Goal: Book appointment/travel/reservation

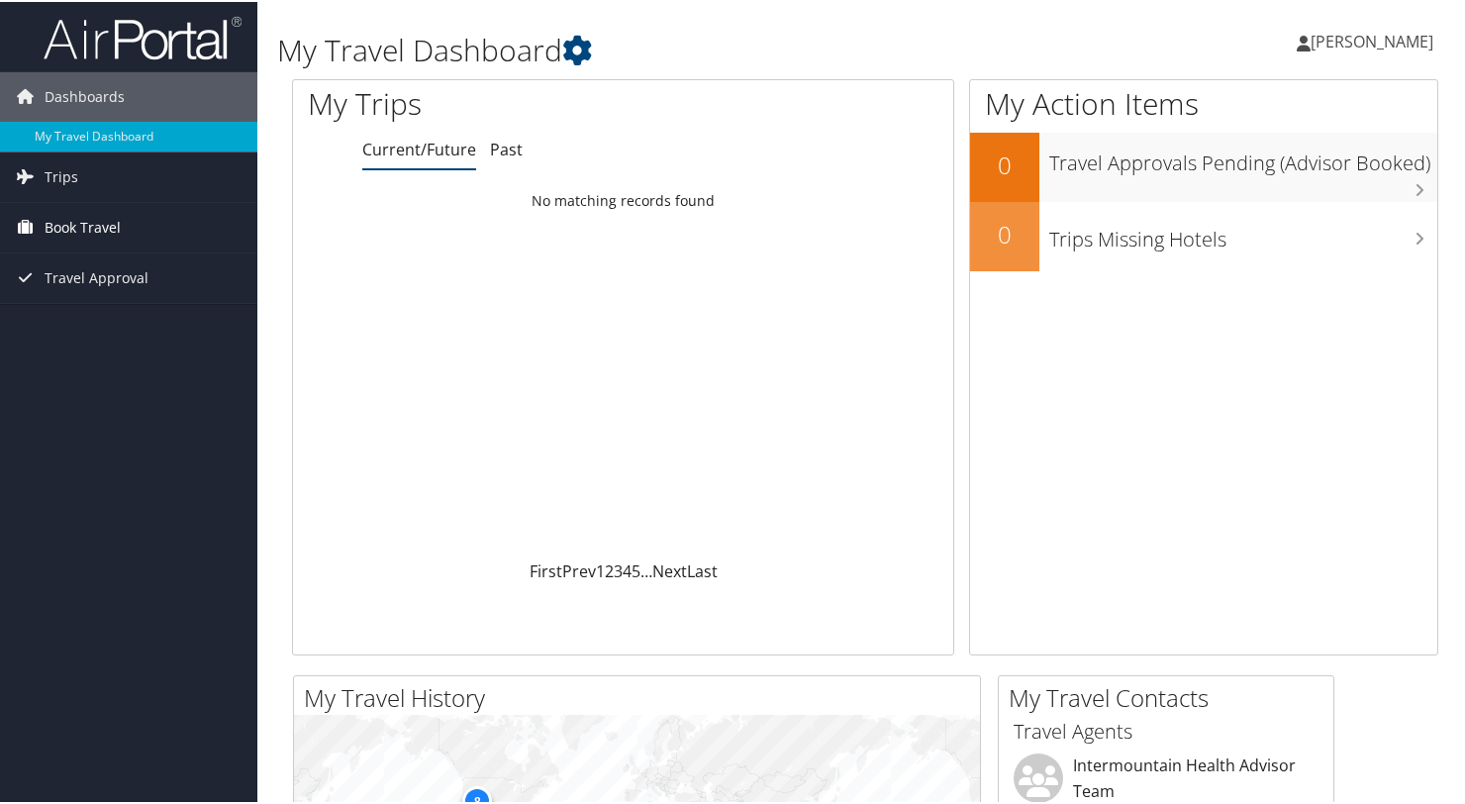
click at [63, 216] on span "Book Travel" at bounding box center [83, 225] width 76 height 49
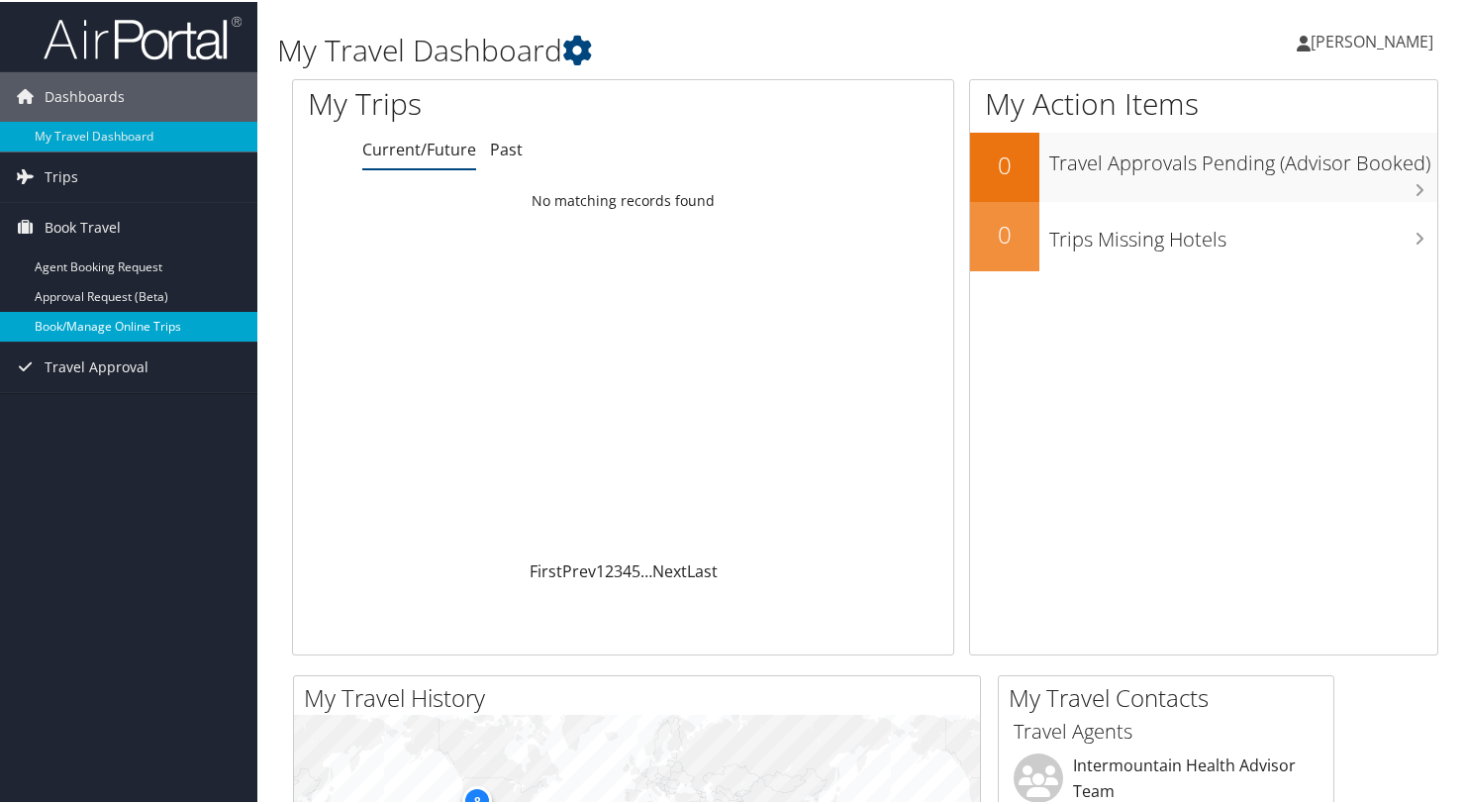
click at [139, 316] on link "Book/Manage Online Trips" at bounding box center [128, 325] width 257 height 30
